Goal: Task Accomplishment & Management: Manage account settings

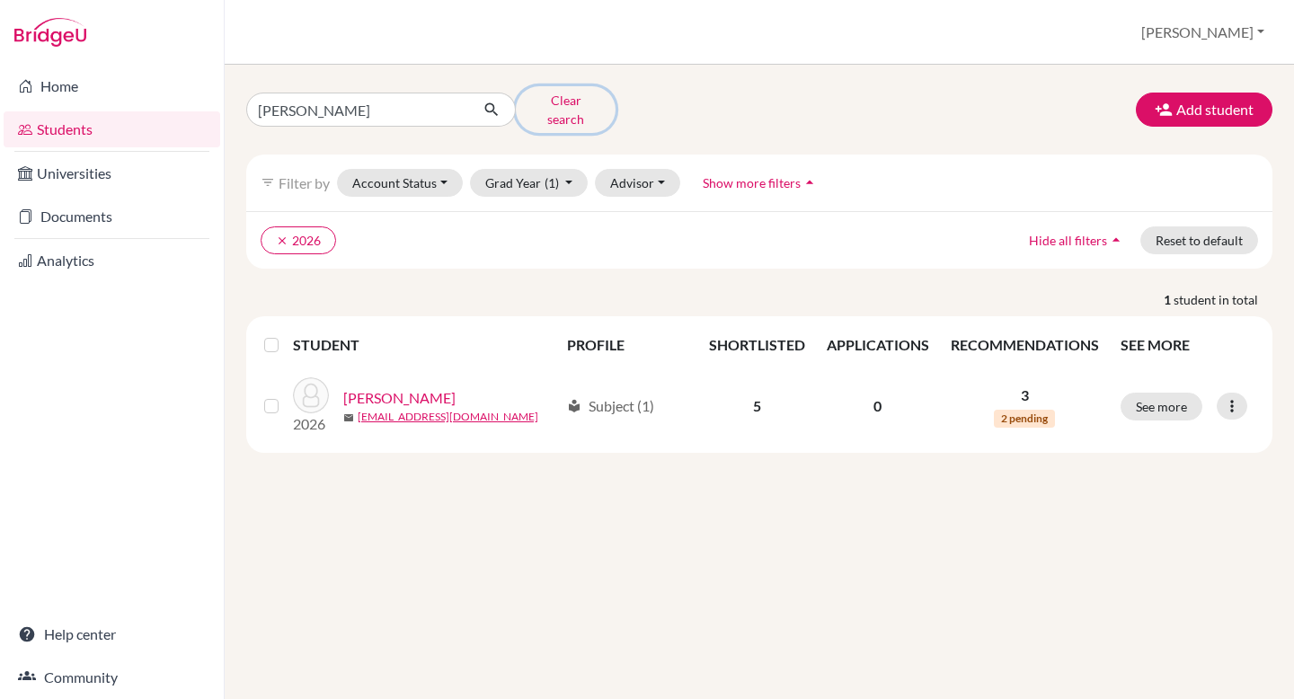
click at [544, 105] on button "Clear search" at bounding box center [566, 109] width 100 height 47
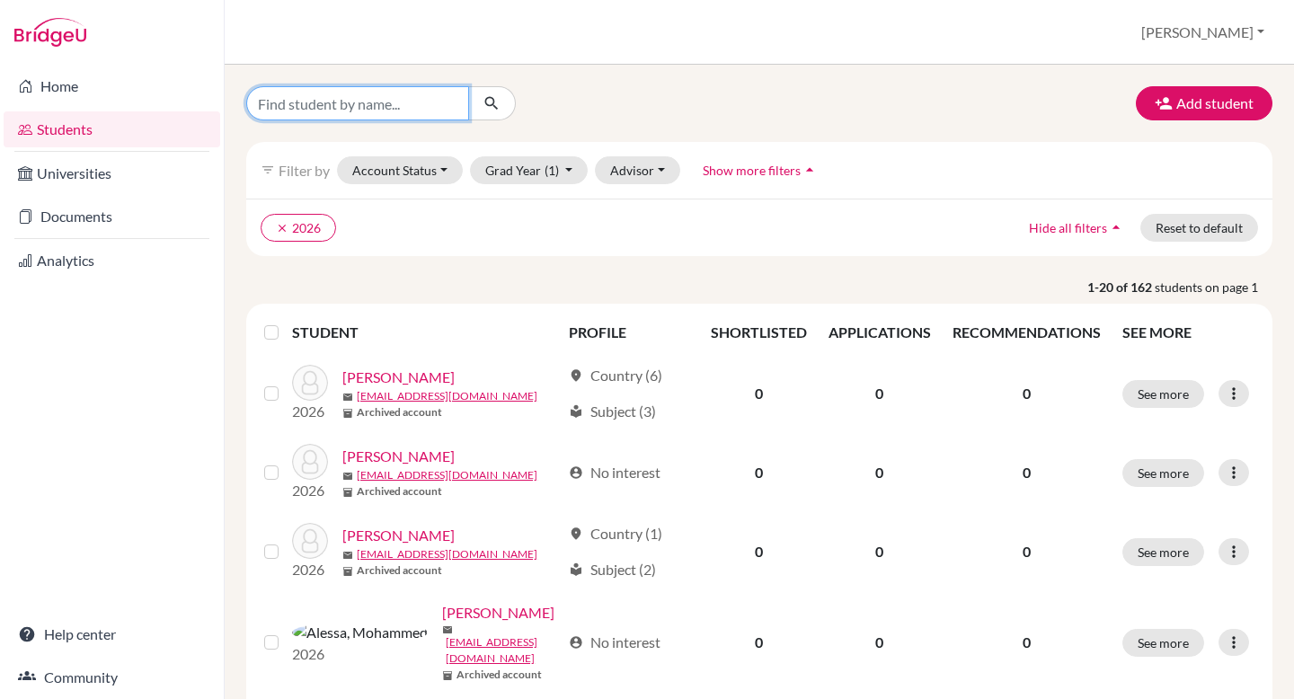
click at [355, 103] on input "Find student by name..." at bounding box center [357, 103] width 223 height 34
type input "[PERSON_NAME]"
click at [488, 102] on icon "submit" at bounding box center [491, 103] width 18 height 18
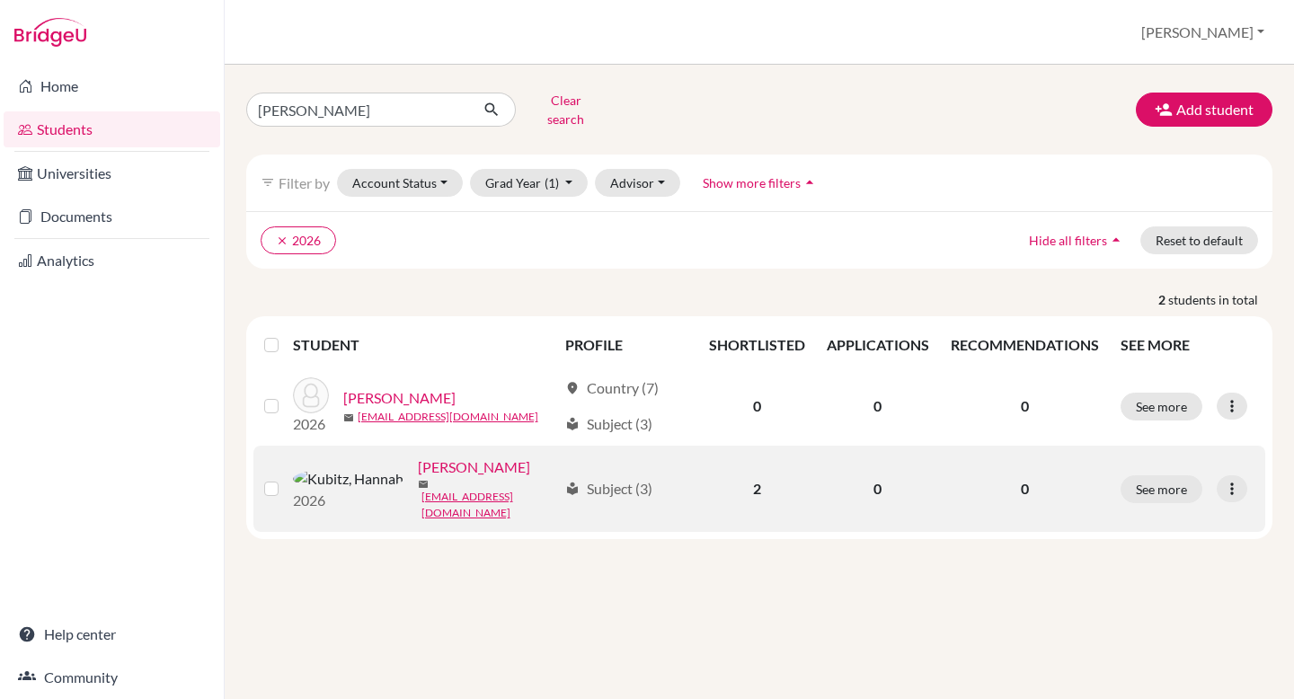
click at [418, 468] on link "[PERSON_NAME]" at bounding box center [474, 467] width 112 height 22
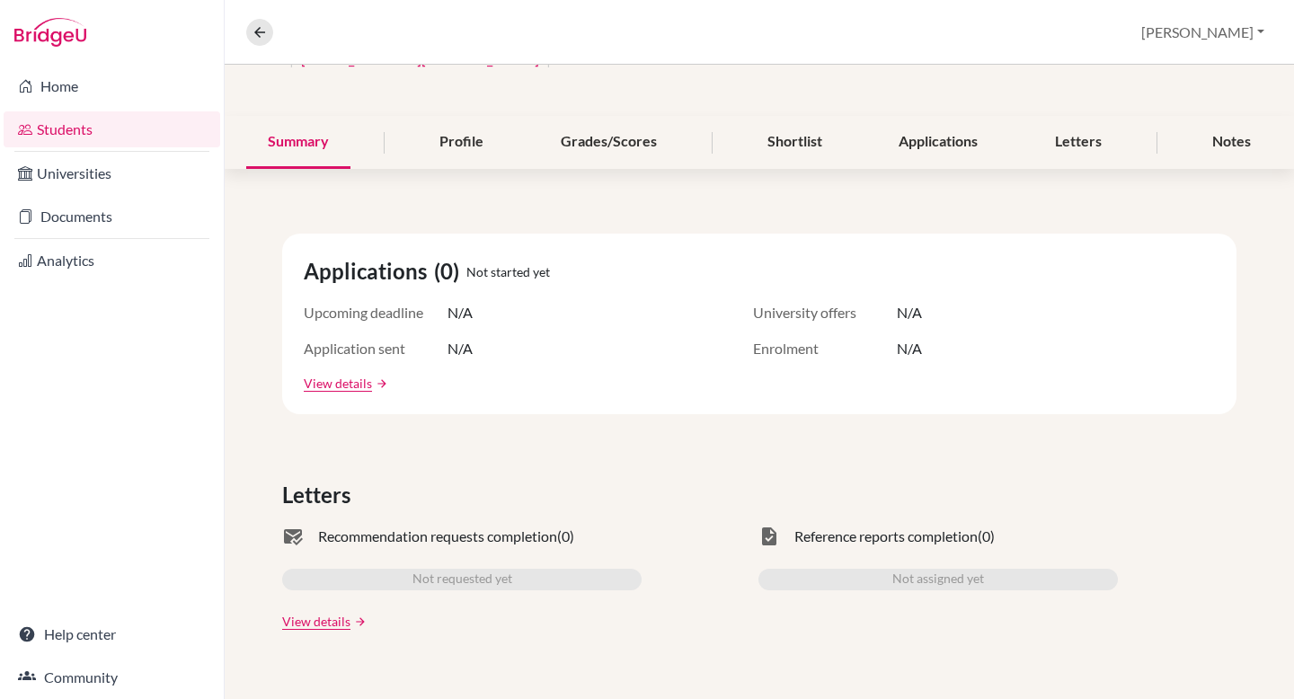
scroll to position [171, 0]
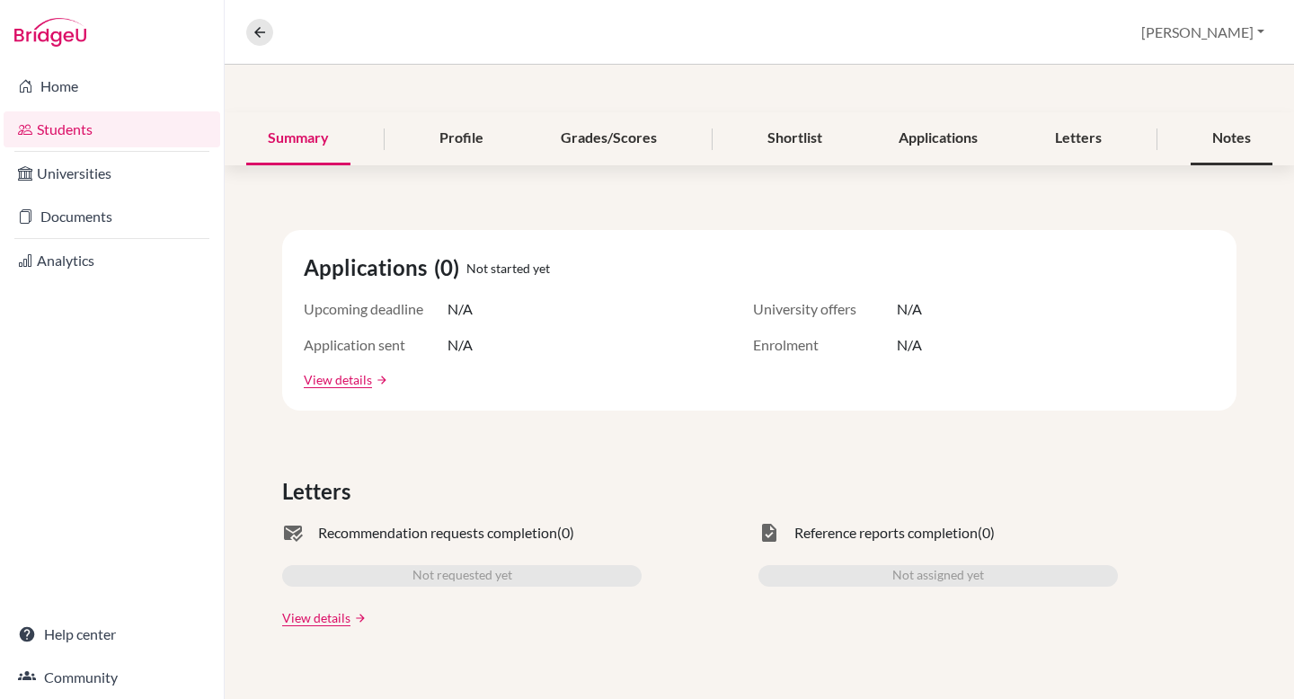
click at [1216, 137] on div "Notes" at bounding box center [1231, 138] width 82 height 53
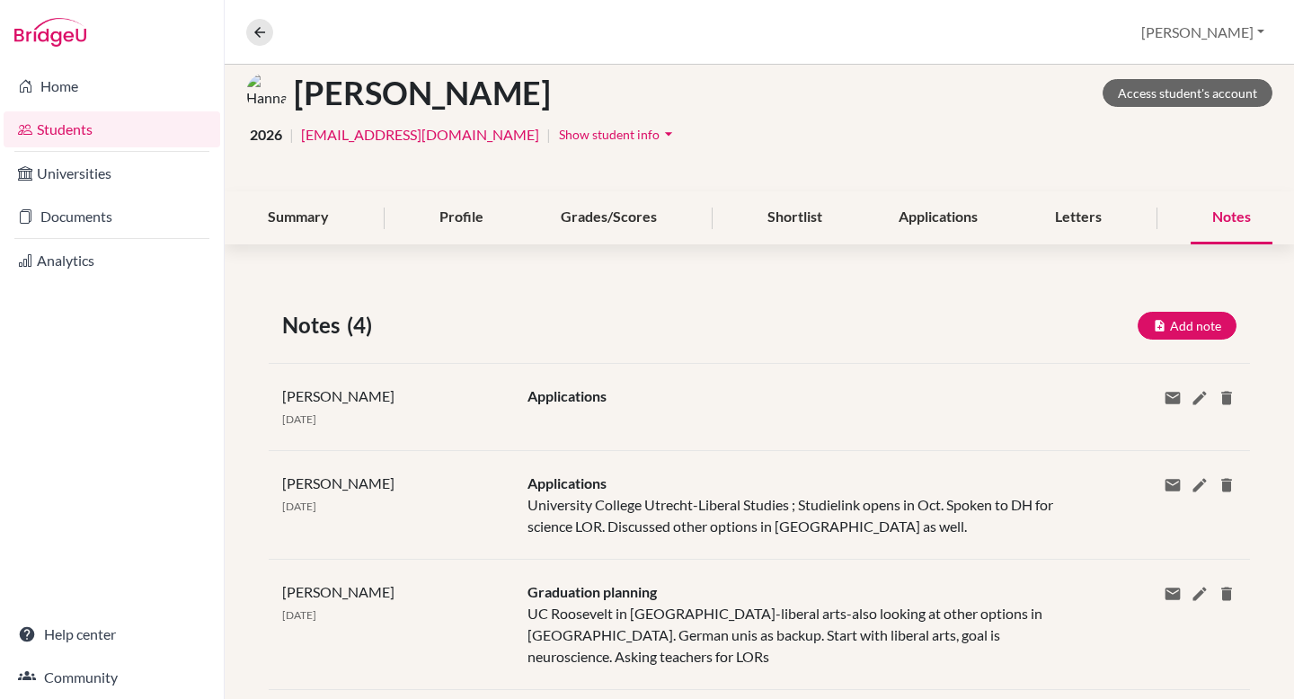
scroll to position [93, 0]
click at [1195, 396] on icon at bounding box center [1199, 397] width 18 height 18
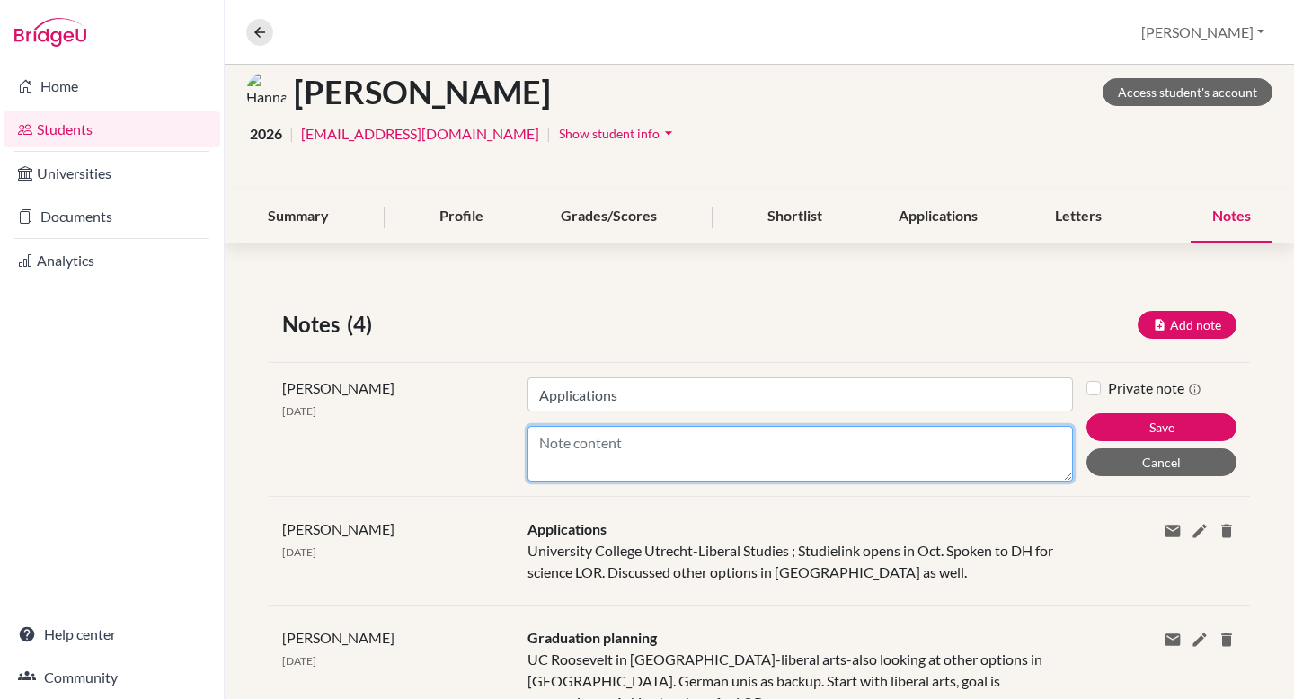
click at [650, 438] on textarea "Content" at bounding box center [799, 454] width 545 height 56
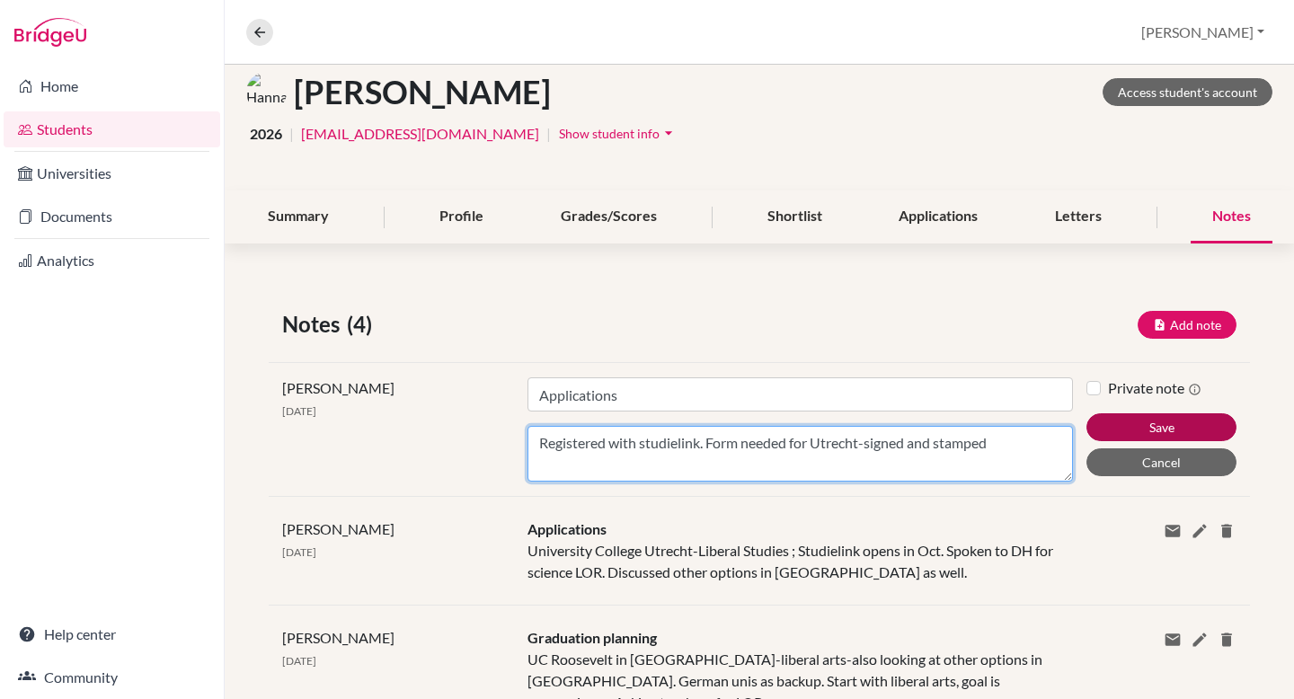
type textarea "Registered with studielink. Form needed for Utrecht-signed and stamped"
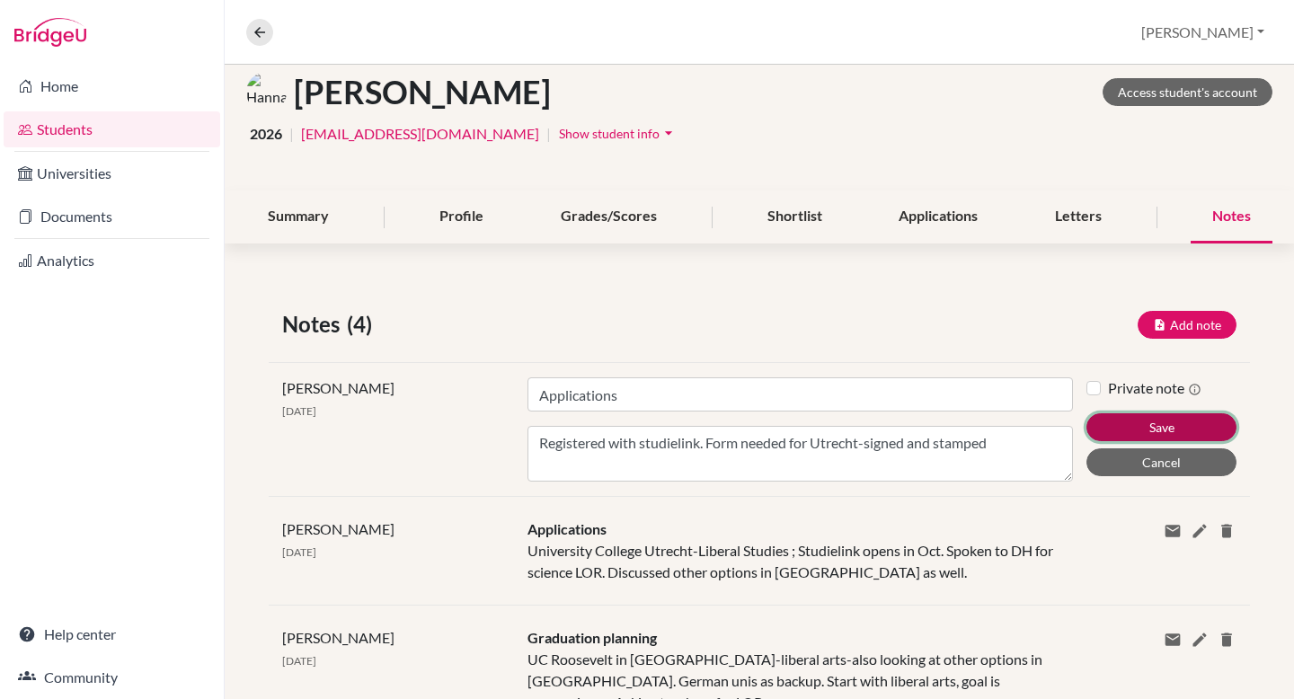
click at [1113, 429] on button "Save" at bounding box center [1161, 427] width 150 height 28
